Goal: Check status

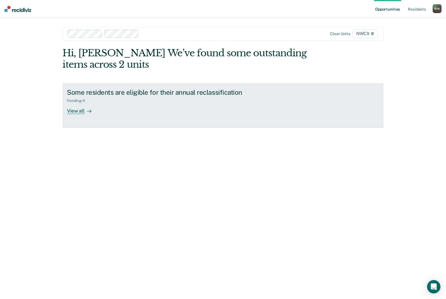
click at [91, 109] on icon at bounding box center [89, 111] width 4 height 4
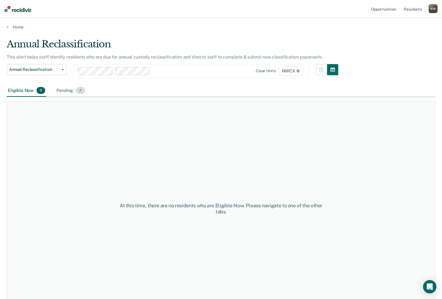
click at [62, 85] on div "Pending 4" at bounding box center [70, 91] width 31 height 12
